Goal: Transaction & Acquisition: Purchase product/service

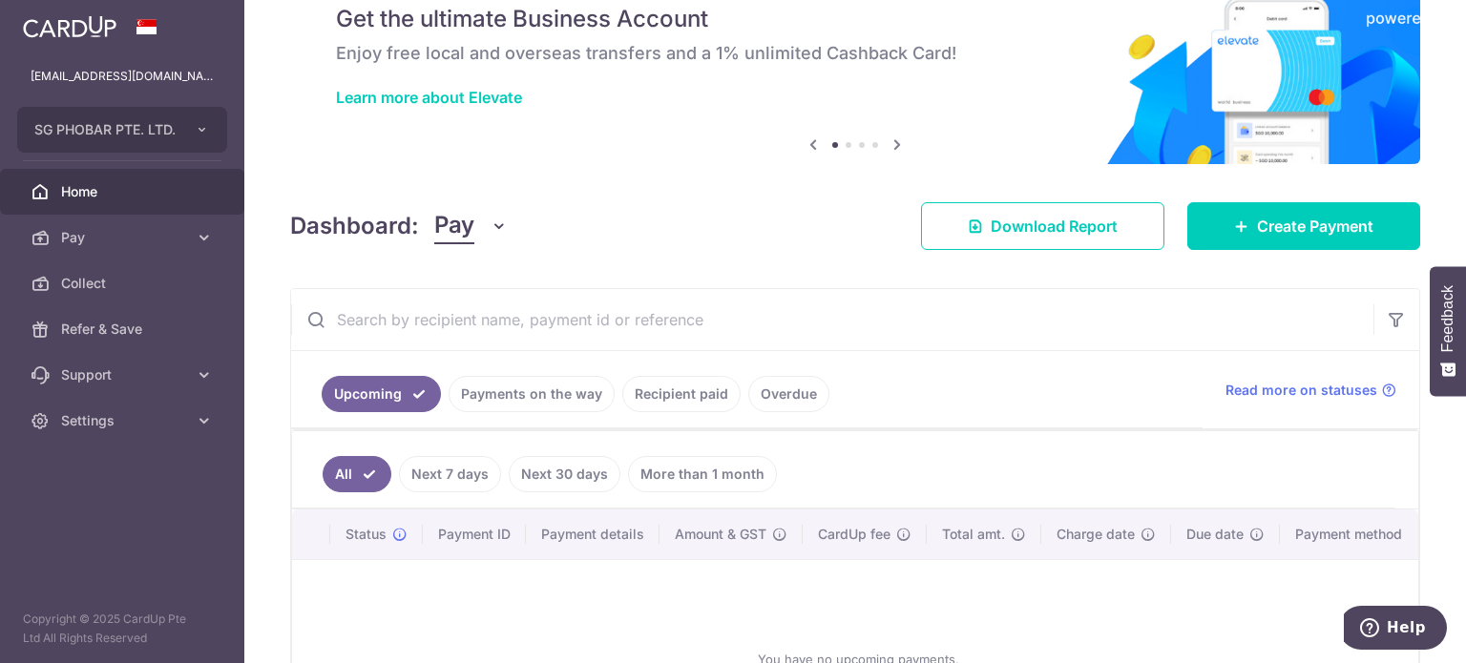
scroll to position [191, 0]
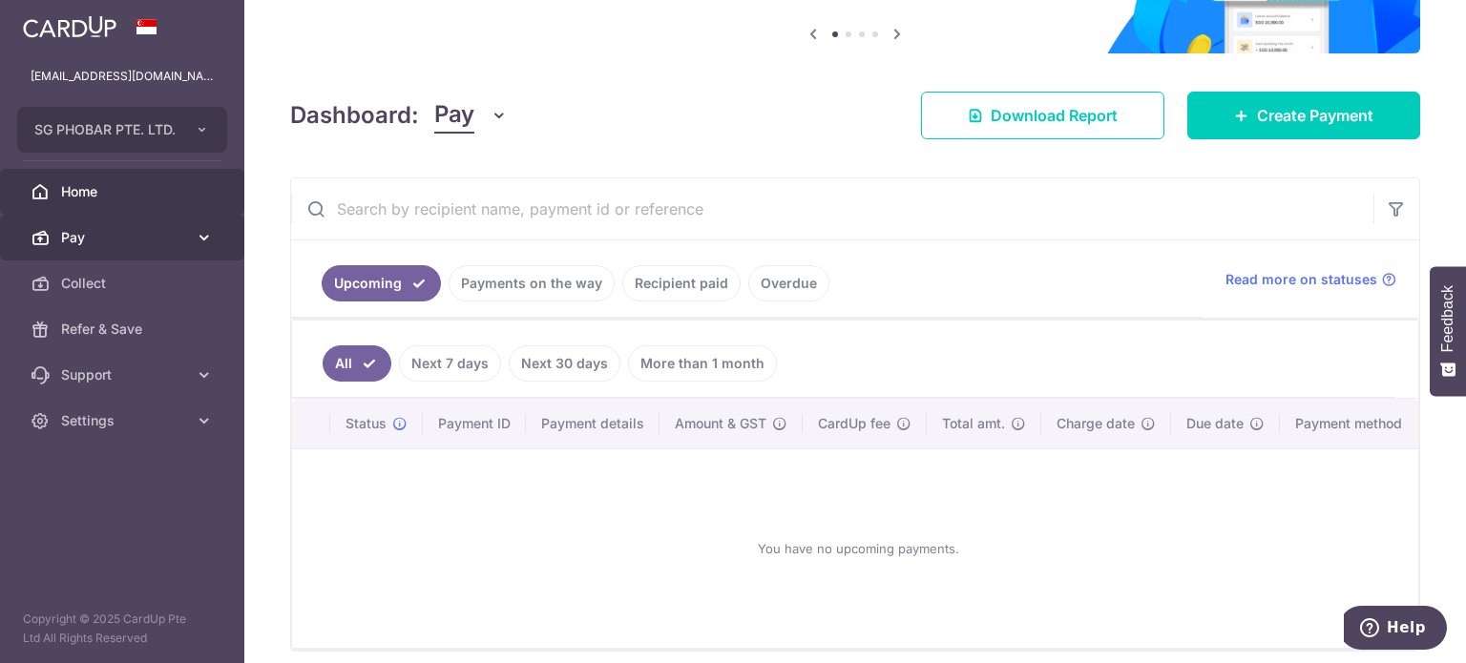
click at [182, 240] on span "Pay" at bounding box center [124, 237] width 126 height 19
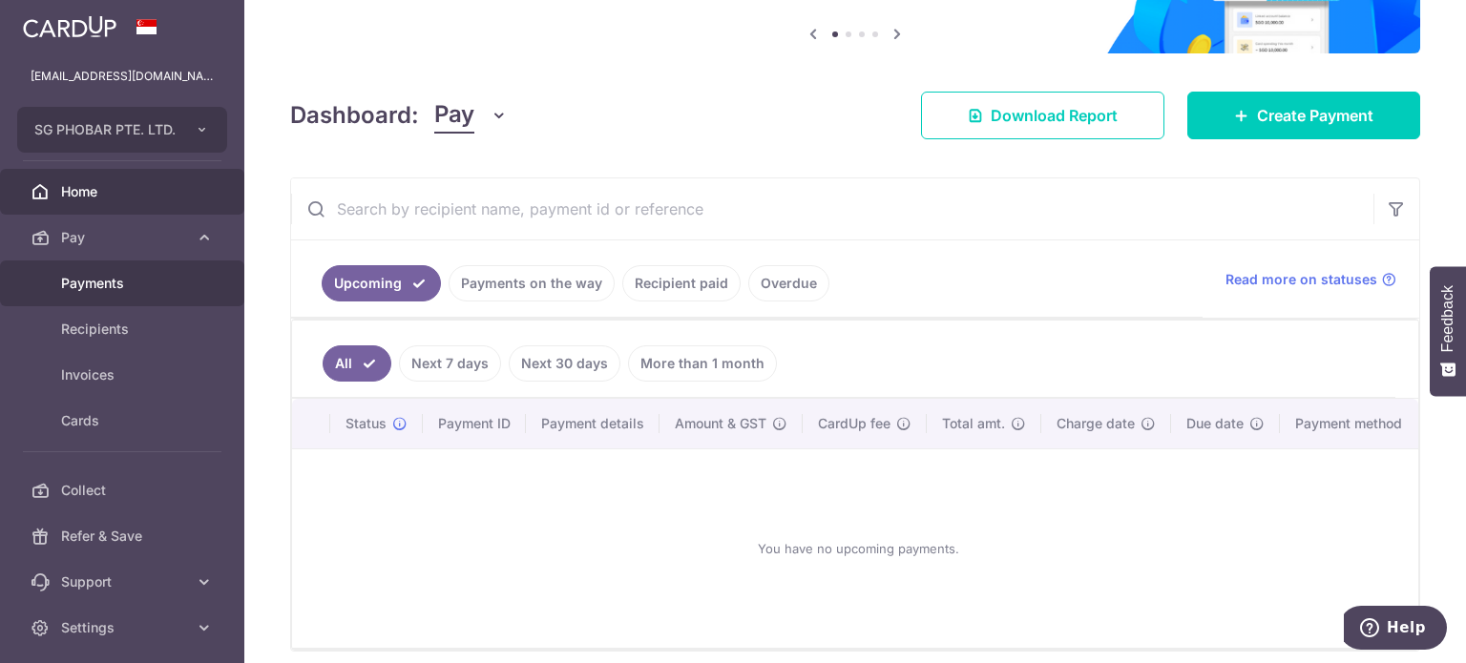
click at [164, 296] on link "Payments" at bounding box center [122, 284] width 244 height 46
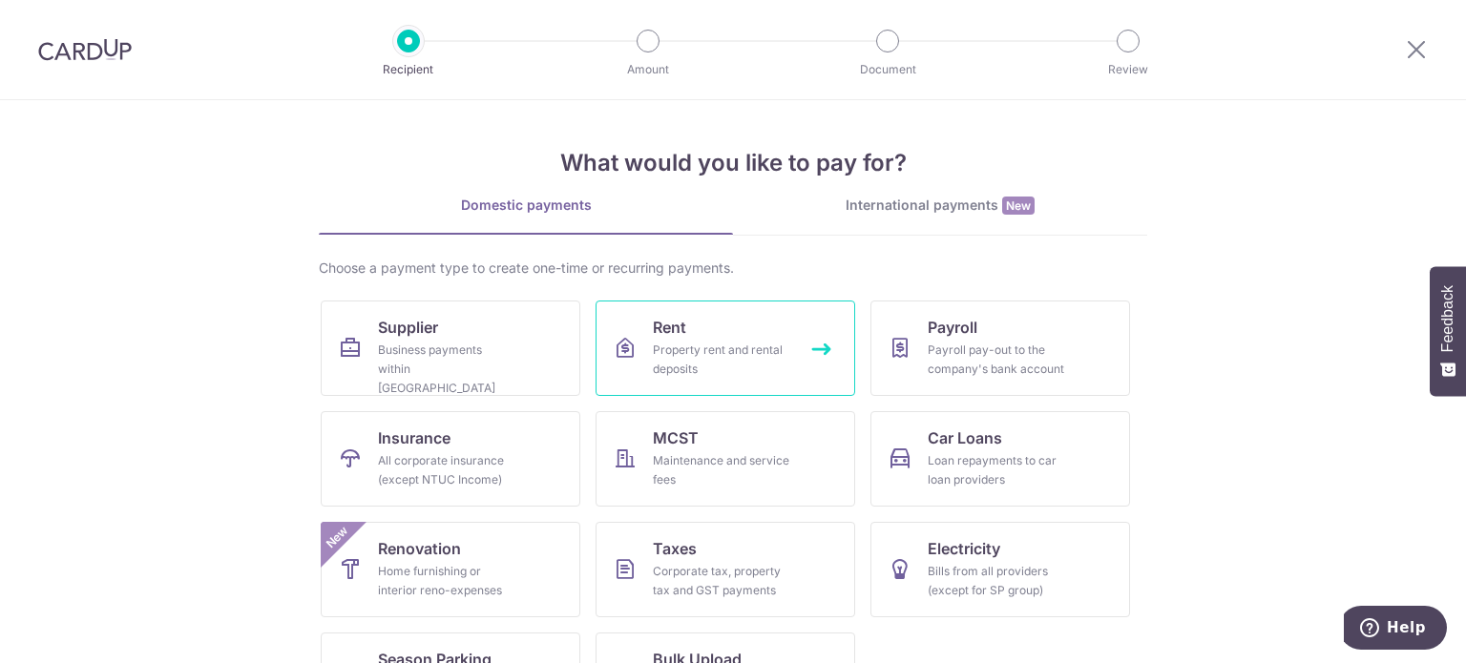
click at [721, 375] on div "Property rent and rental deposits" at bounding box center [721, 360] width 137 height 38
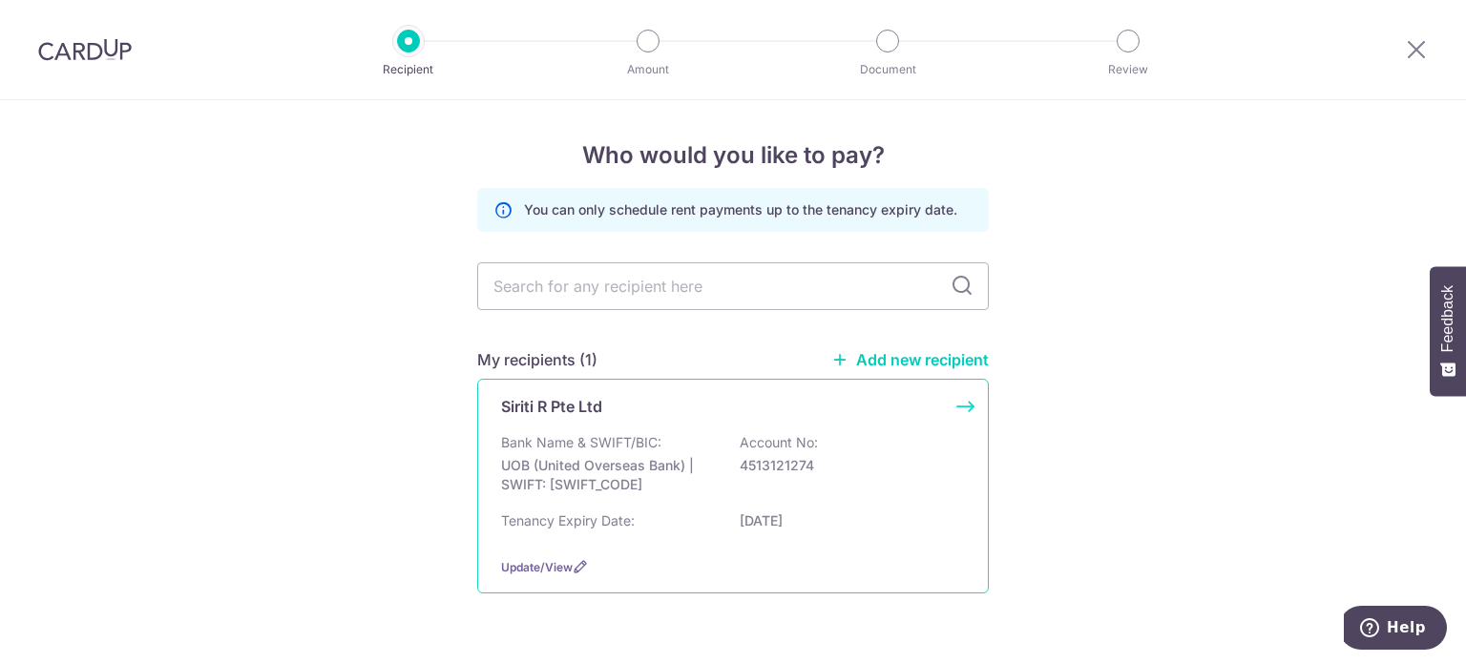
click at [741, 472] on p "4513121274" at bounding box center [847, 465] width 214 height 19
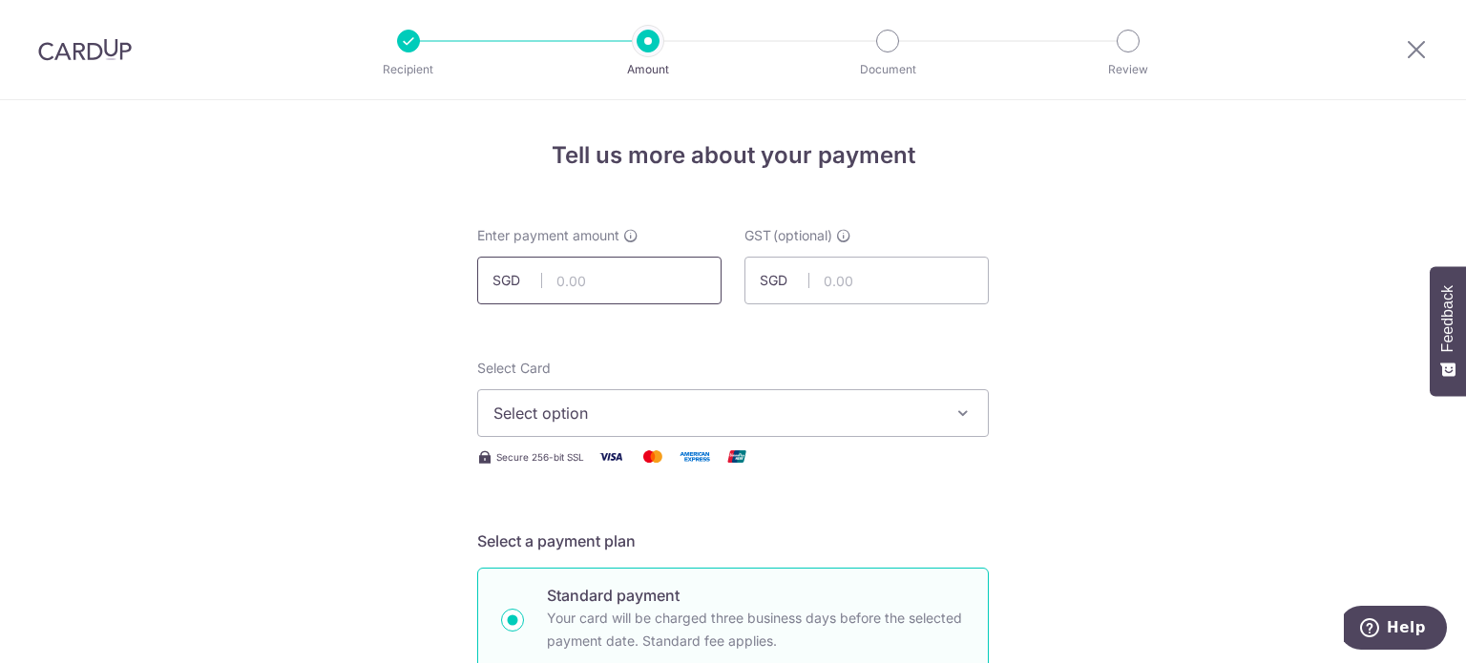
click at [599, 269] on input "text" at bounding box center [599, 281] width 244 height 48
paste input "27,248.45"
type input "27,248.45"
click at [635, 417] on span "Select option" at bounding box center [715, 413] width 445 height 23
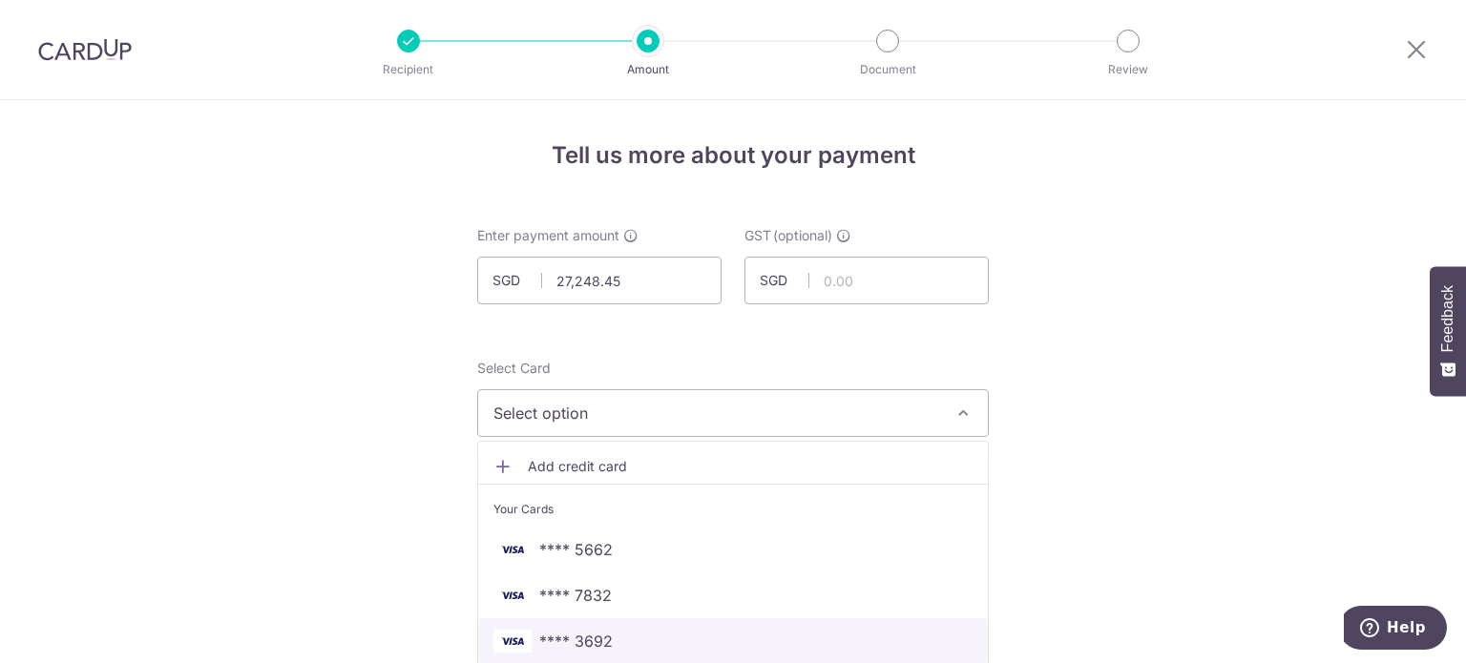
drag, startPoint x: 601, startPoint y: 644, endPoint x: 1023, endPoint y: 500, distance: 445.7
click at [601, 644] on span "**** 3692" at bounding box center [575, 641] width 73 height 23
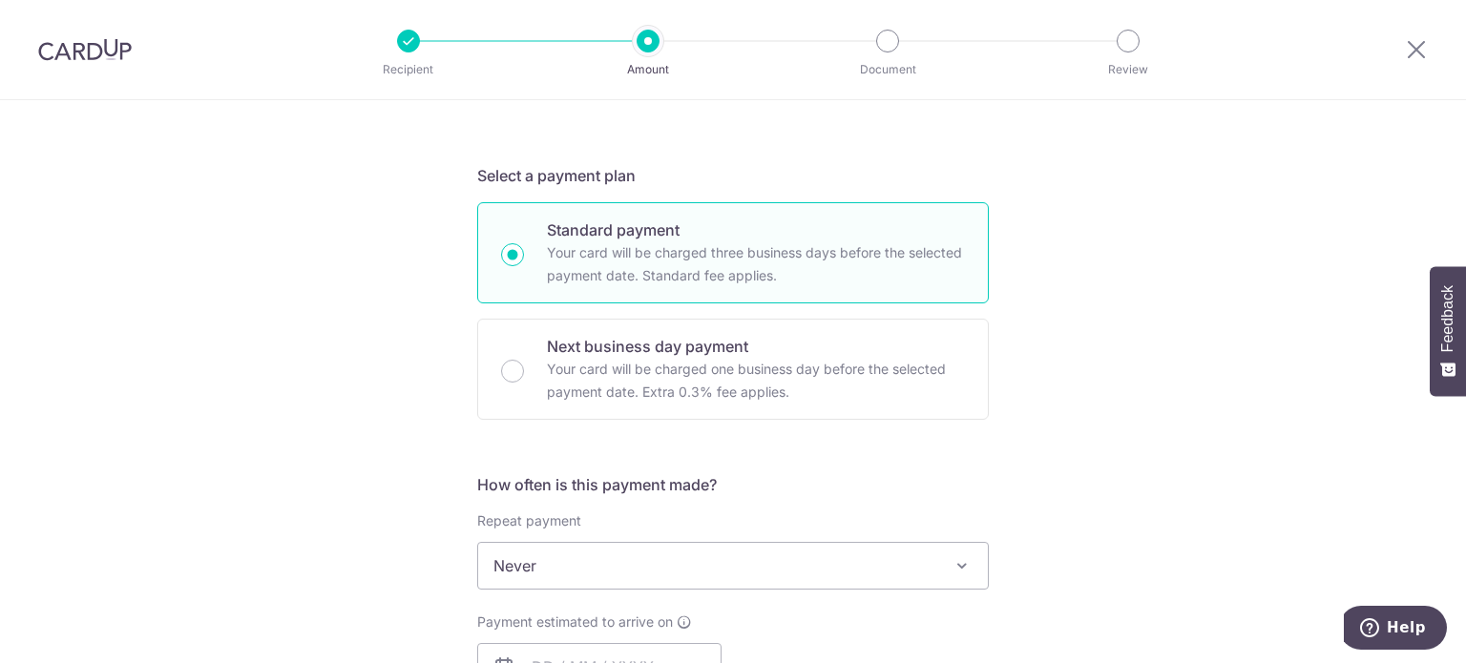
scroll to position [477, 0]
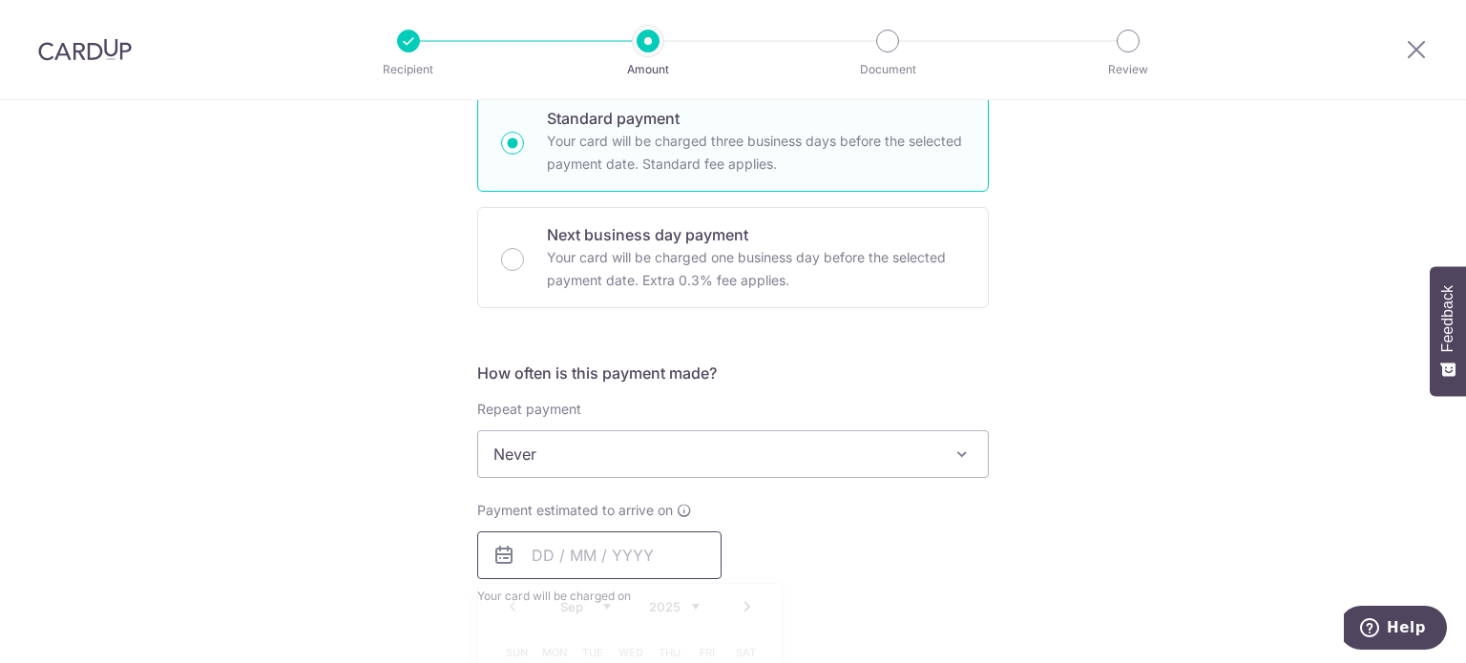
click at [651, 543] on input "text" at bounding box center [599, 556] width 244 height 48
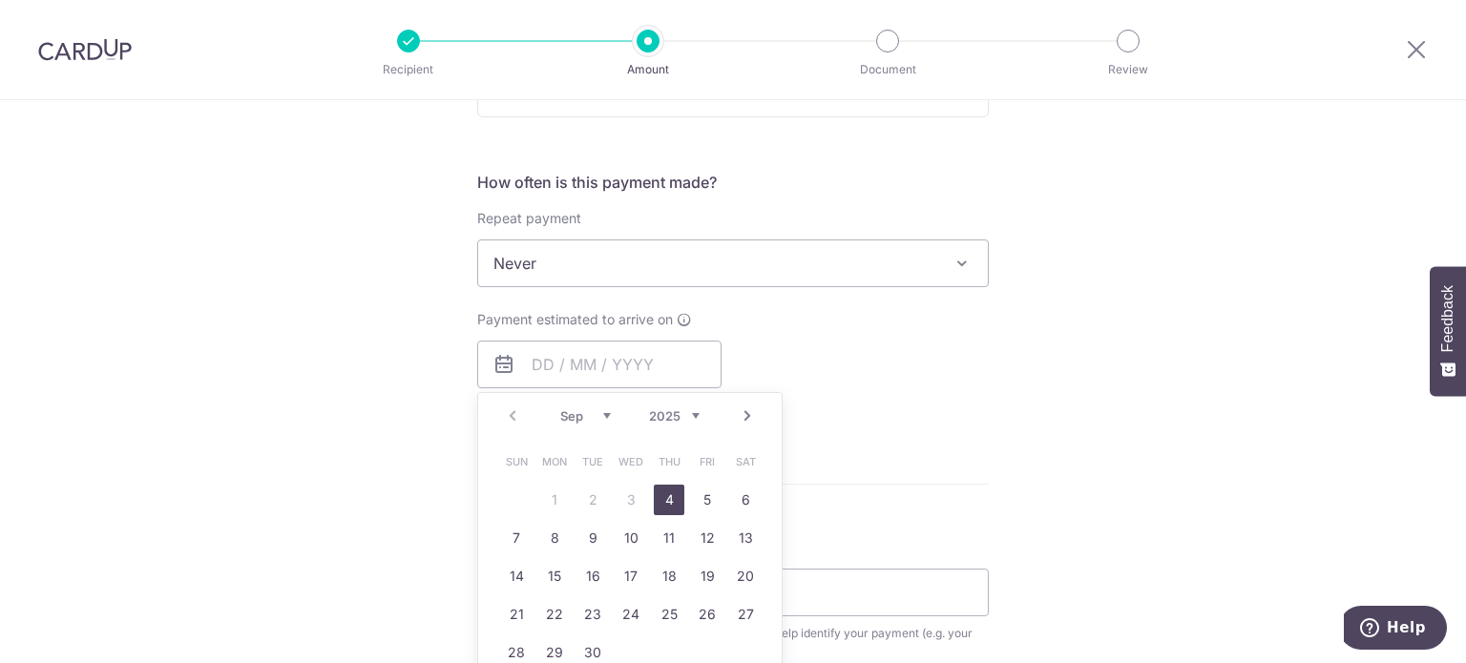
click at [669, 499] on link "4" at bounding box center [669, 500] width 31 height 31
type input "[DATE]"
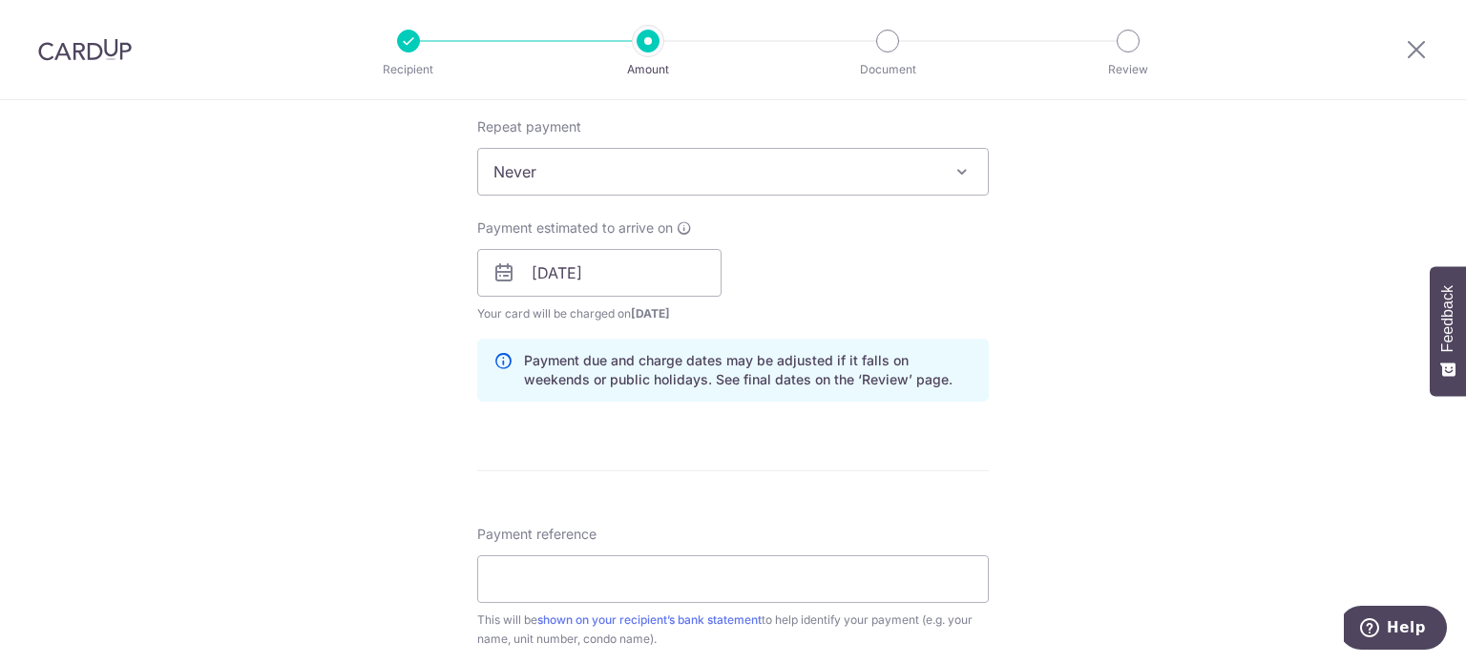
scroll to position [859, 0]
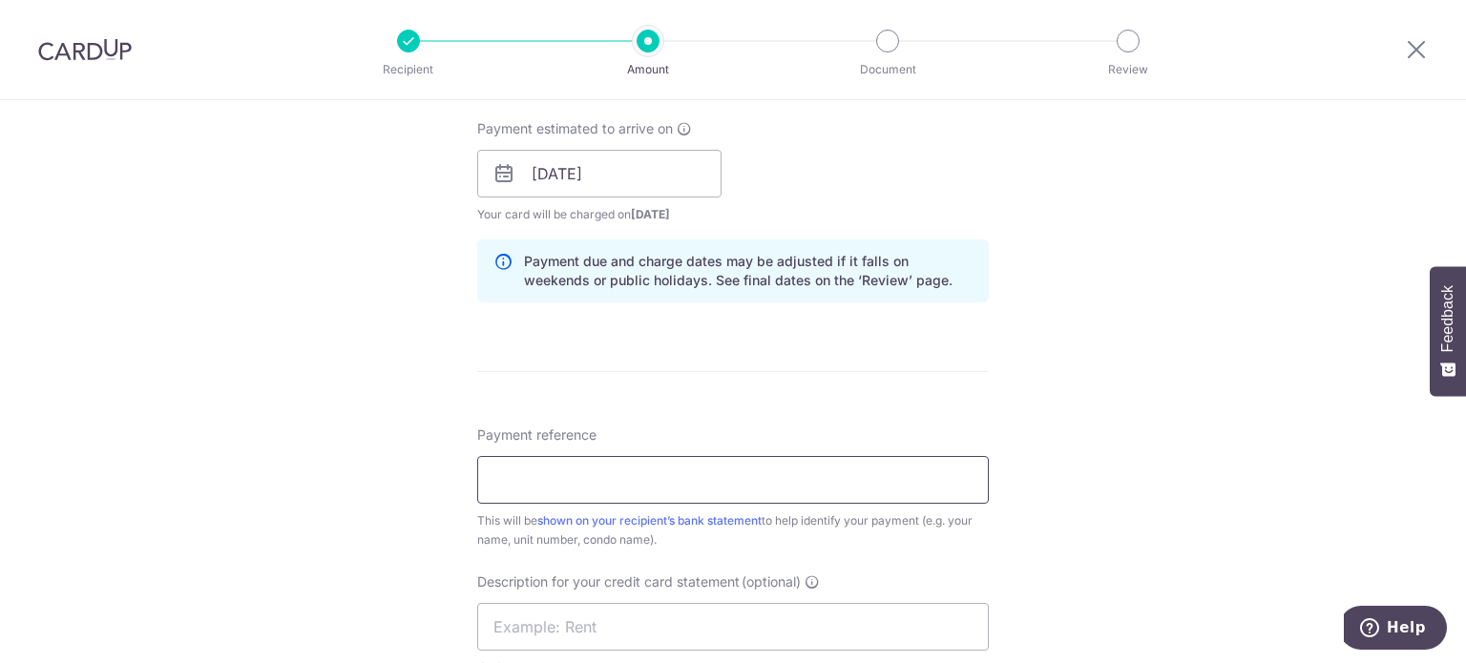
click at [769, 488] on input "Payment reference" at bounding box center [733, 480] width 512 height 48
paste input "CIMB067"
type input "CIMB067"
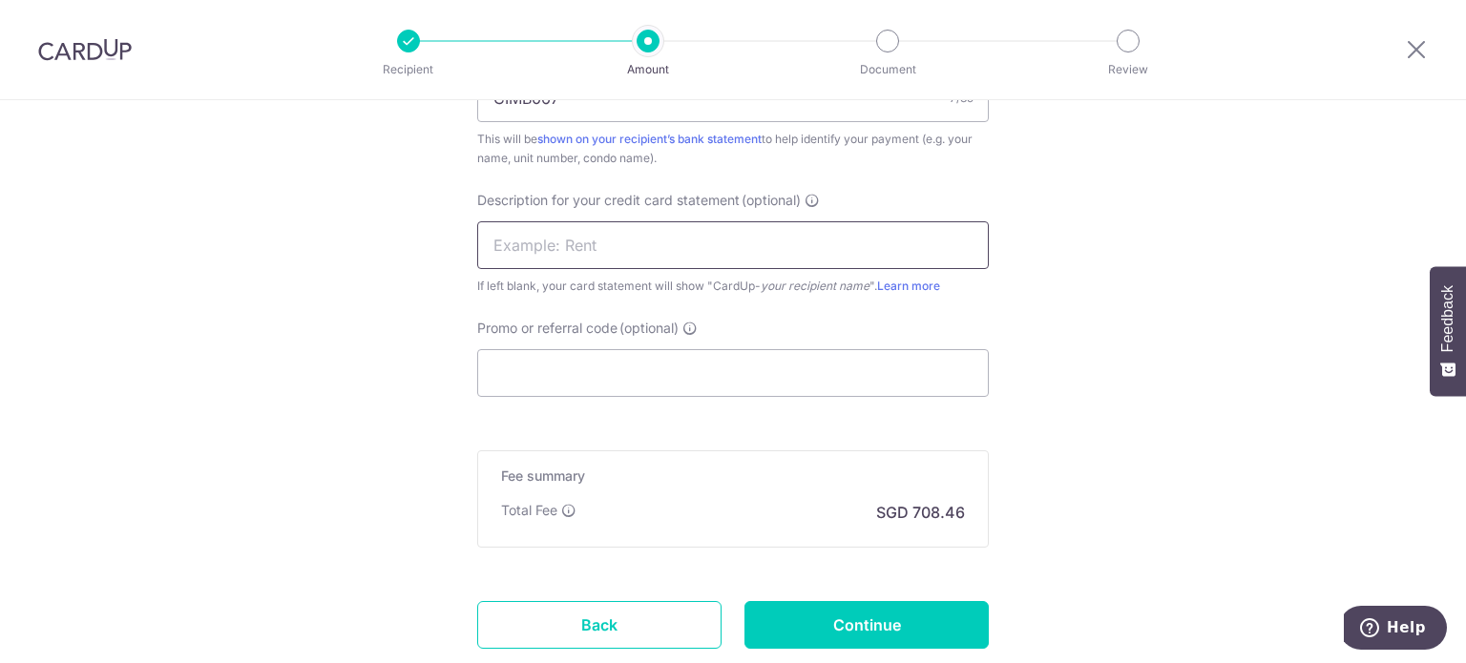
click at [698, 253] on input "text" at bounding box center [733, 245] width 512 height 48
type input "Barpho Rent"
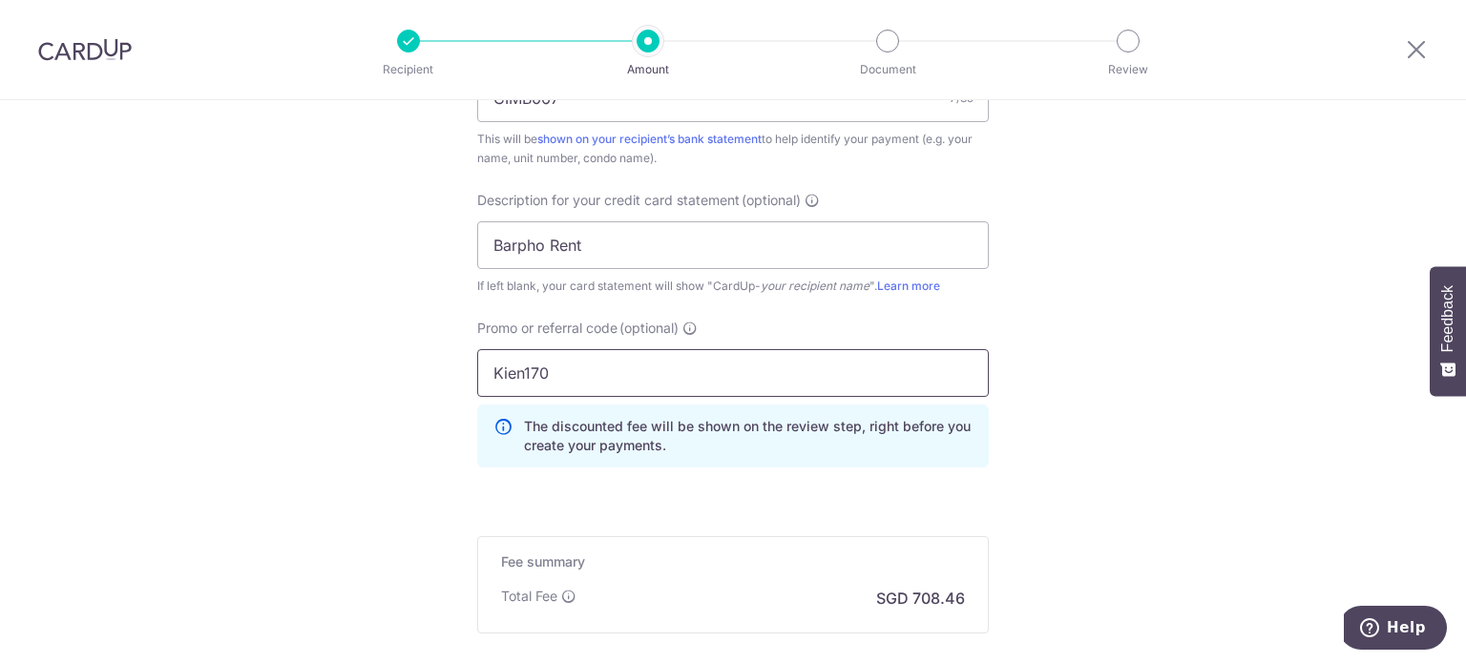
scroll to position [1452, 0]
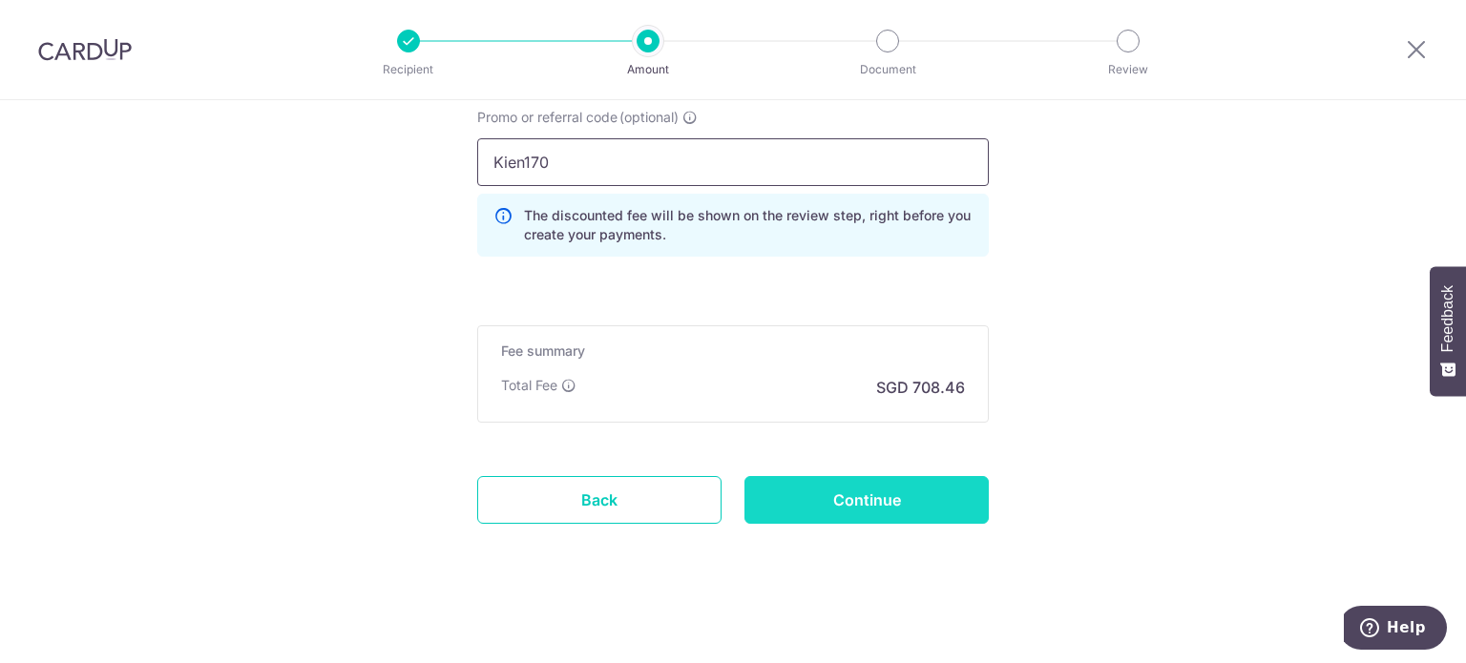
type input "Kien170"
click at [891, 476] on input "Continue" at bounding box center [866, 500] width 244 height 48
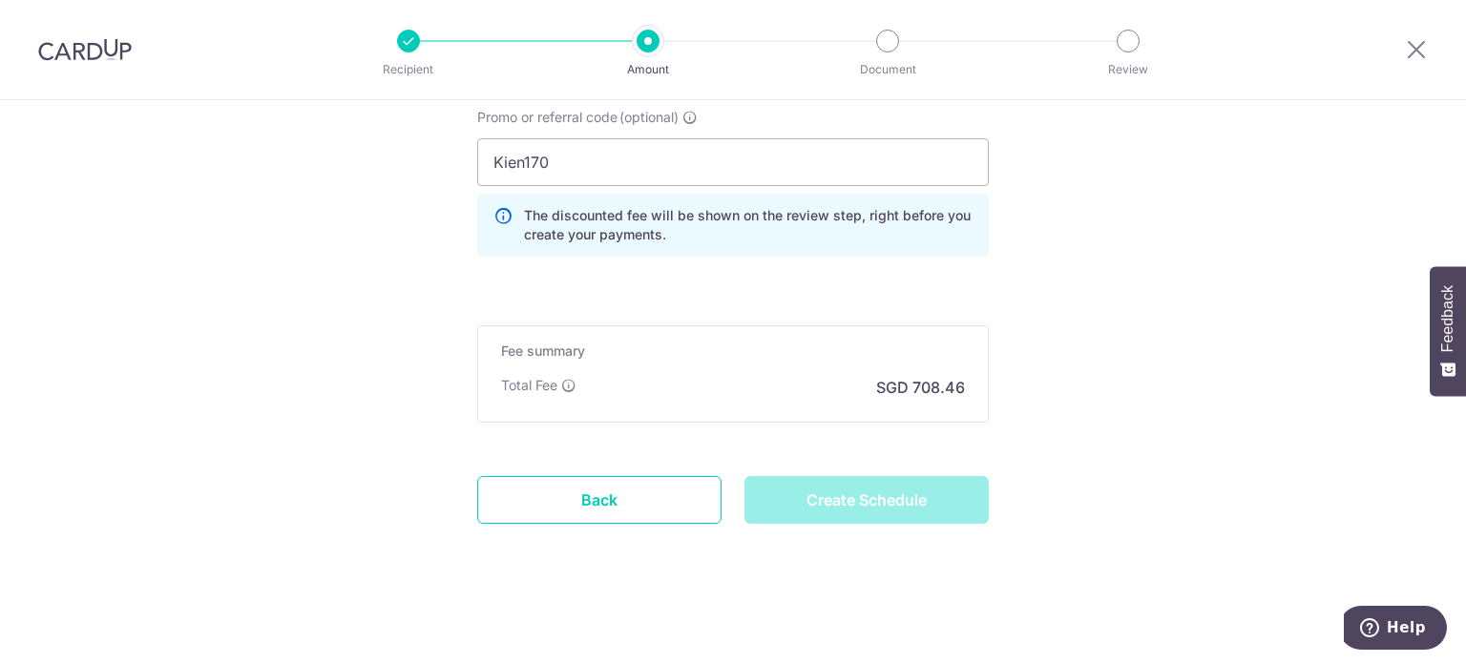
type input "Create Schedule"
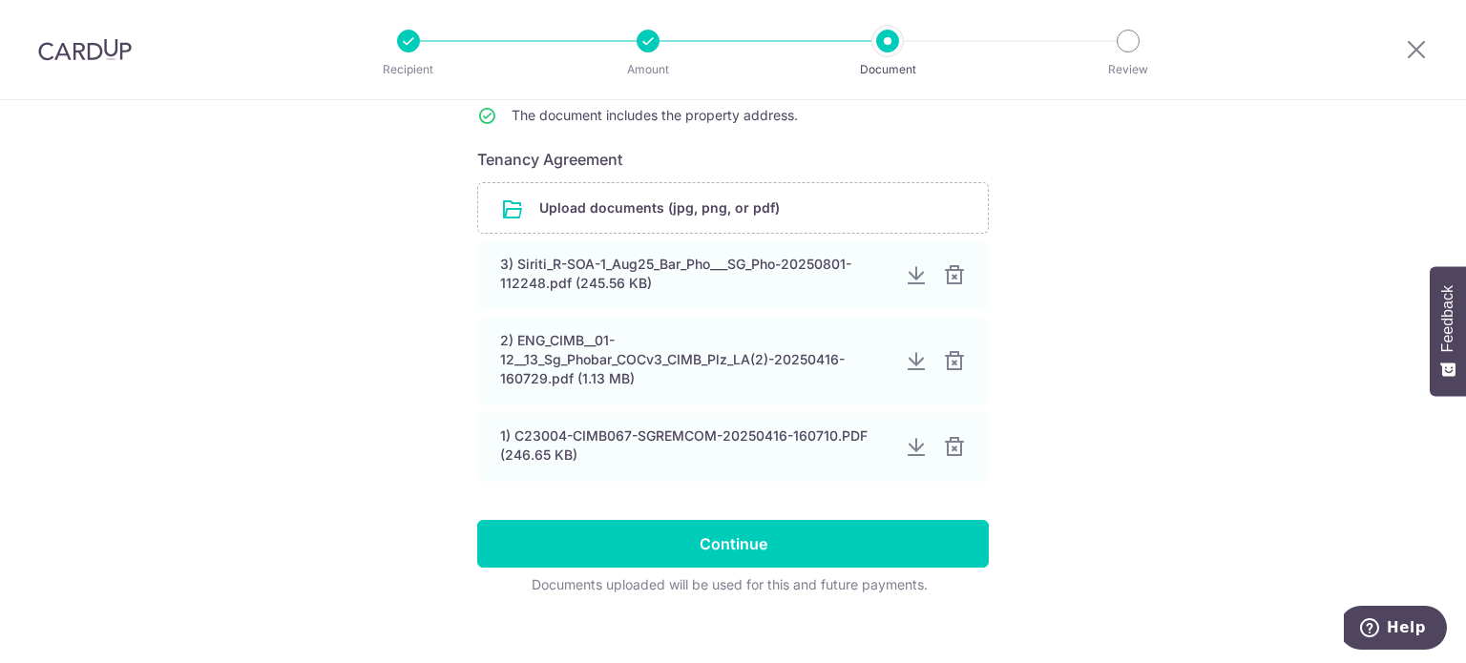
scroll to position [286, 0]
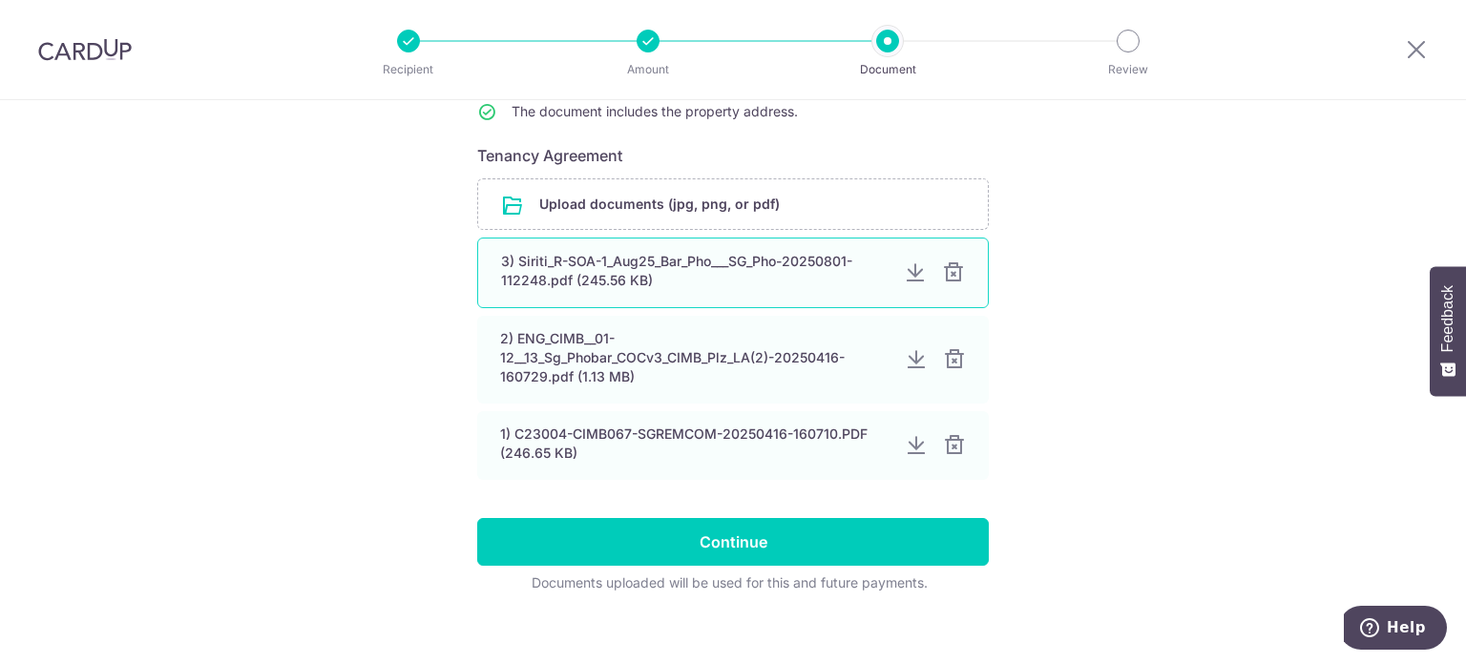
click at [945, 274] on div at bounding box center [953, 272] width 23 height 23
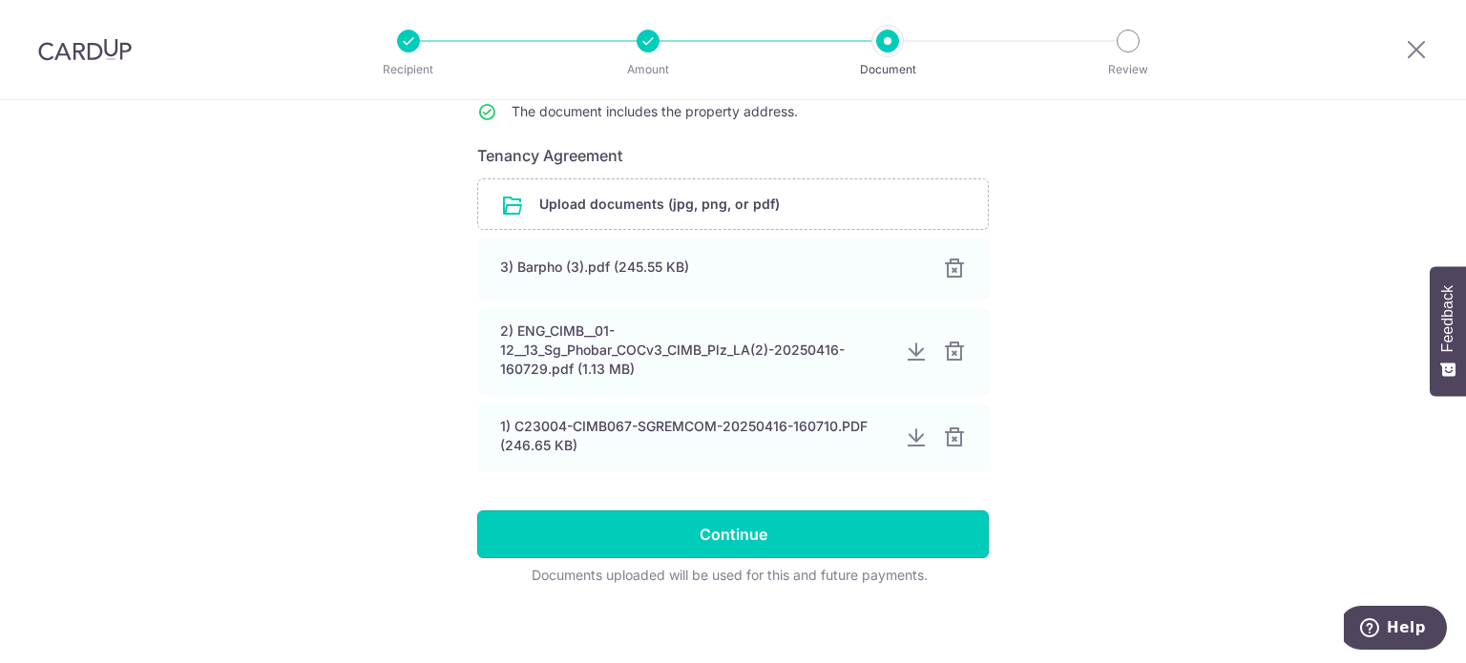
click at [874, 541] on input "Continue" at bounding box center [733, 535] width 512 height 48
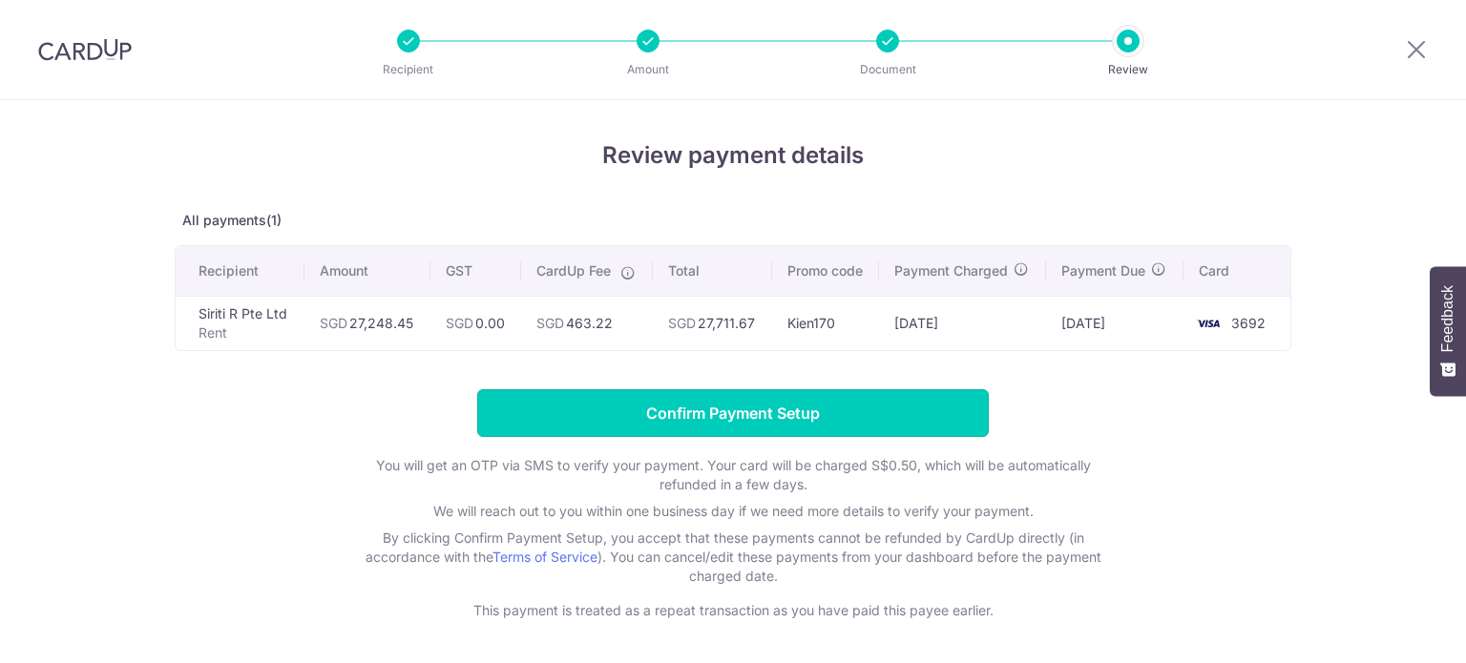
click at [747, 413] on input "Confirm Payment Setup" at bounding box center [733, 413] width 512 height 48
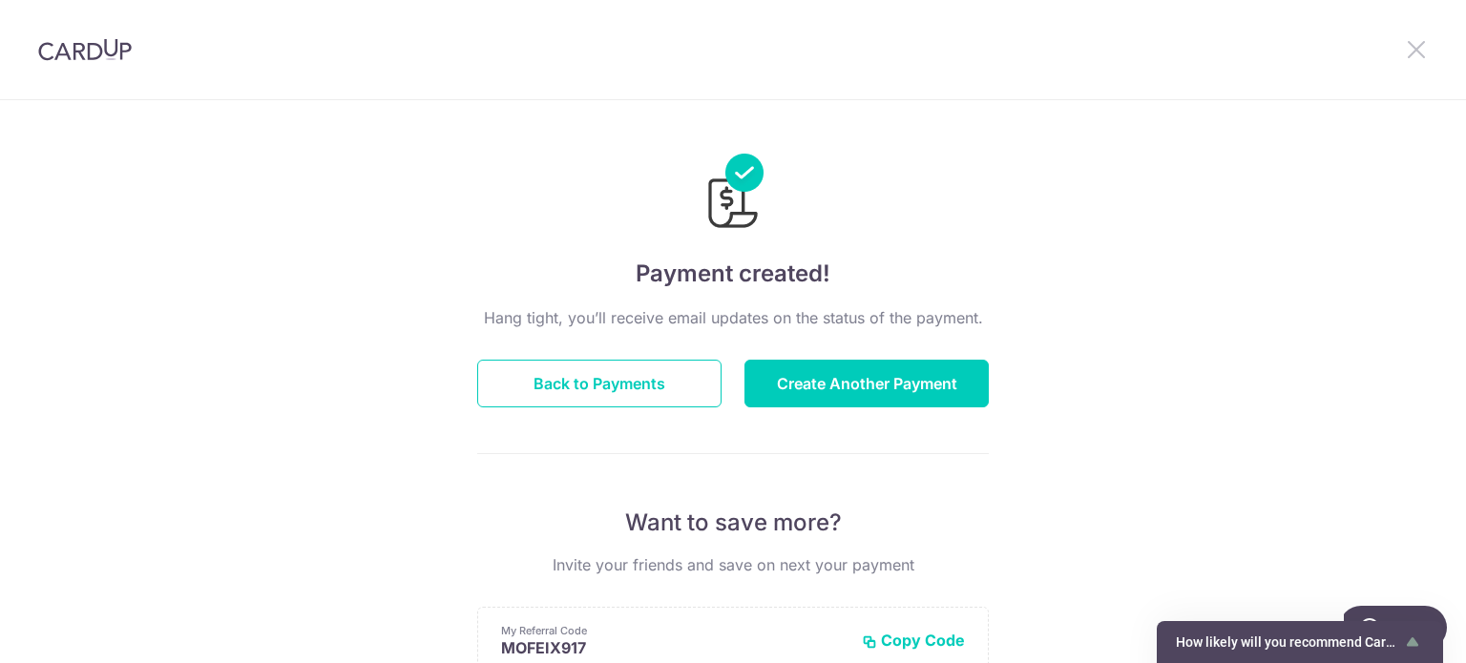
click at [1419, 49] on icon at bounding box center [1416, 49] width 23 height 24
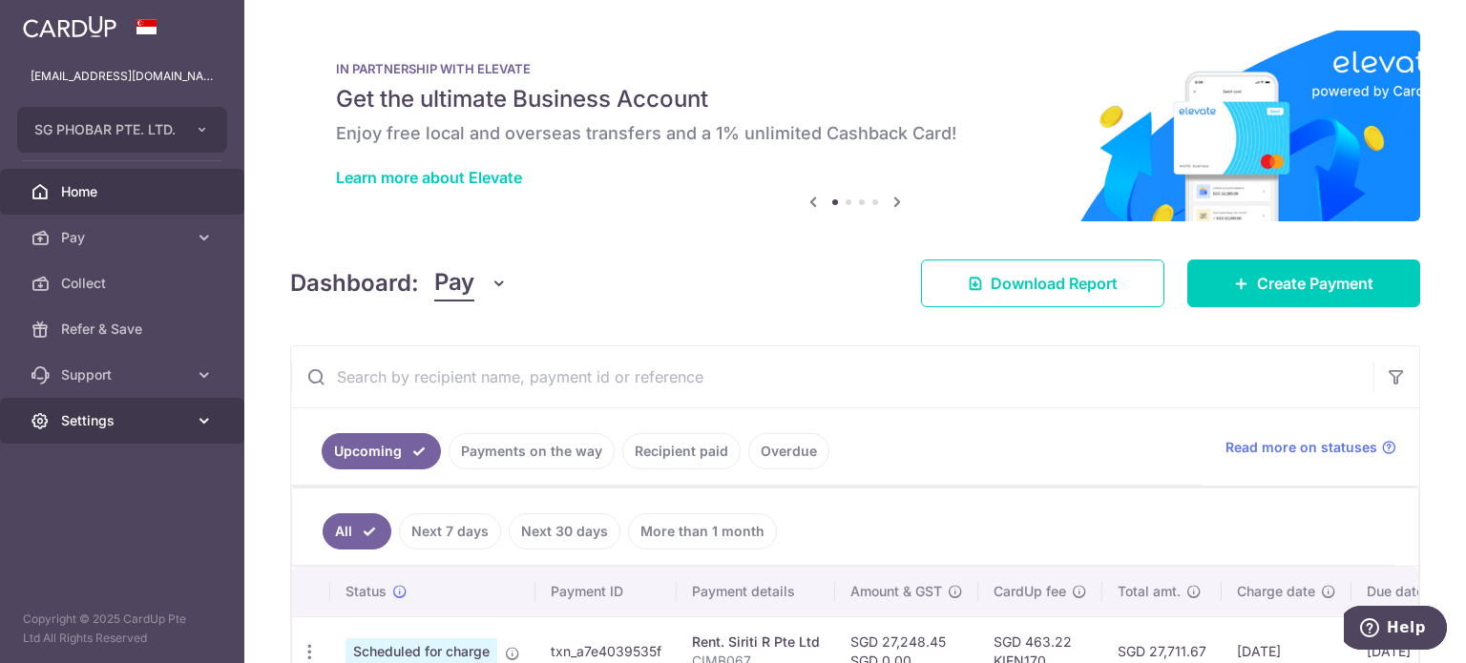
click at [154, 427] on span "Settings" at bounding box center [124, 420] width 126 height 19
